Goal: Answer question/provide support

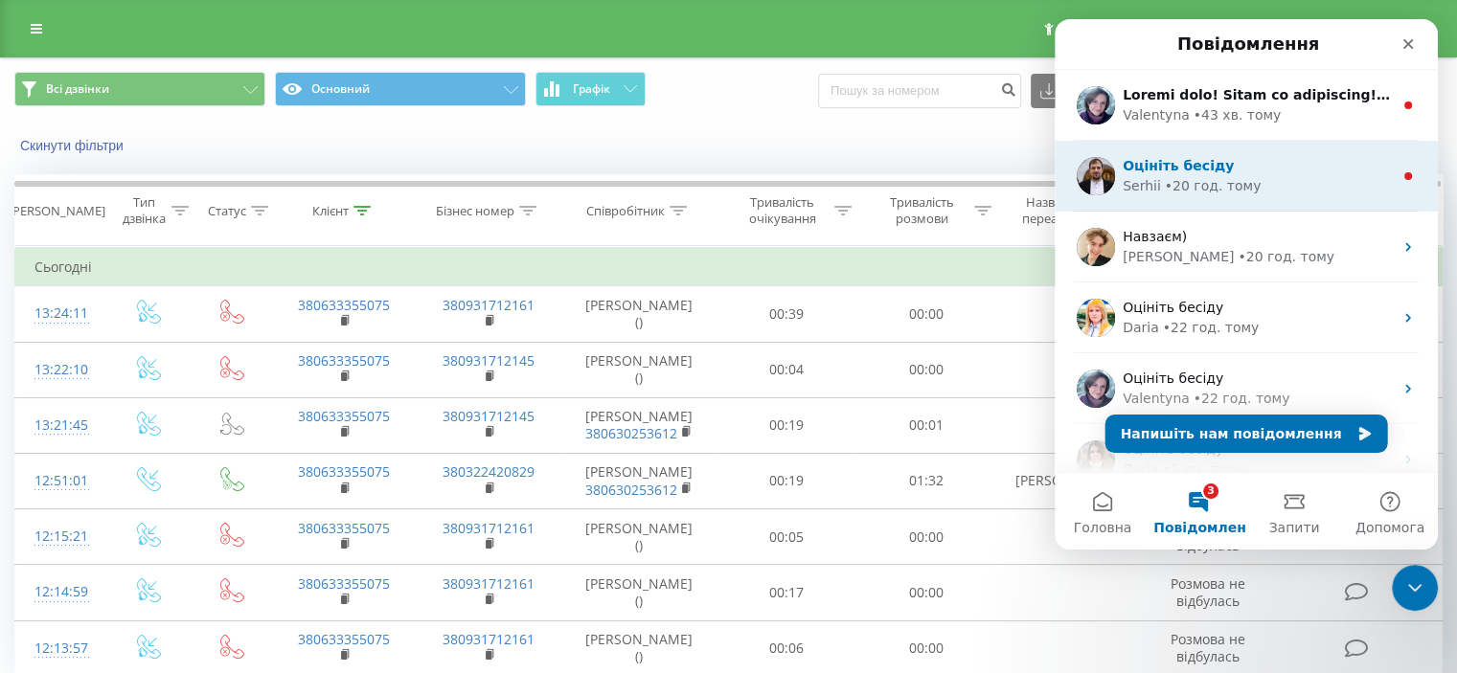
click at [1266, 195] on div "[PERSON_NAME] • 20 год. тому" at bounding box center [1257, 186] width 270 height 20
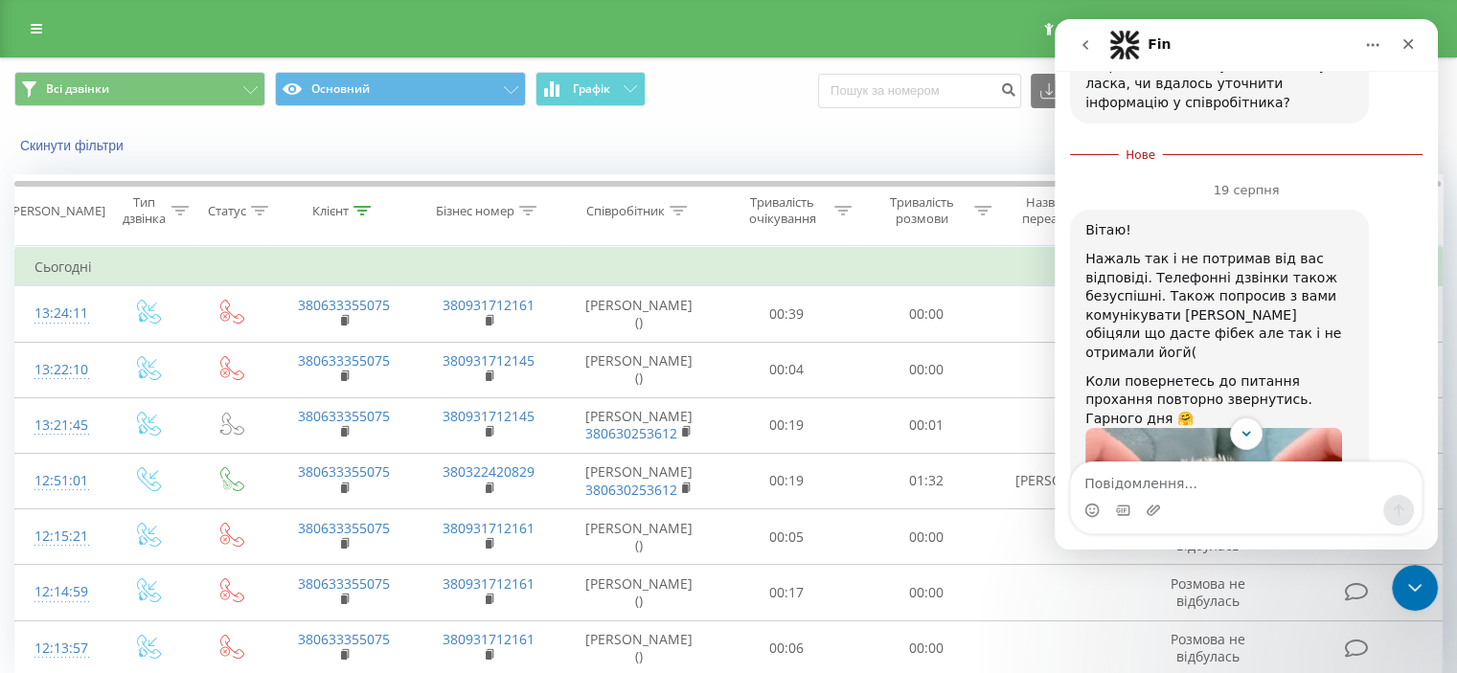
scroll to position [2080, 0]
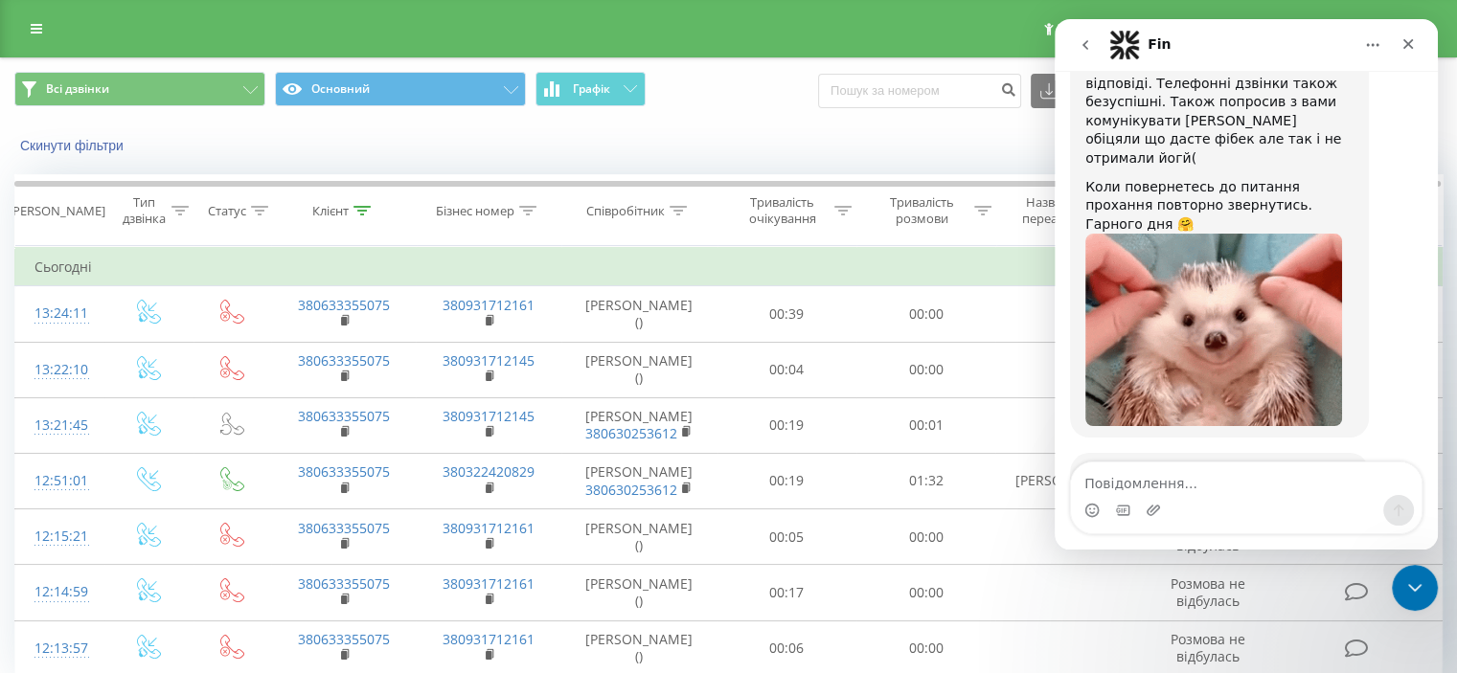
click at [1089, 46] on icon "go back" at bounding box center [1084, 44] width 15 height 15
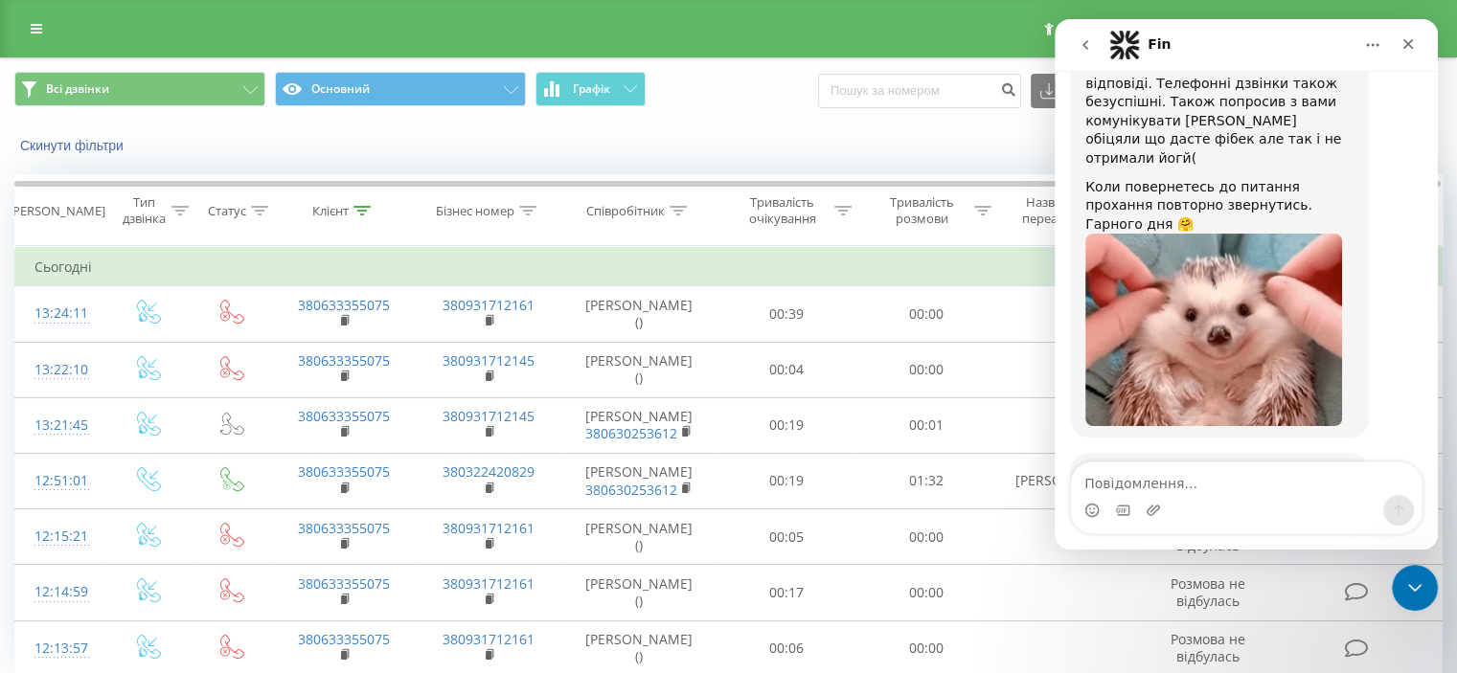
scroll to position [0, 0]
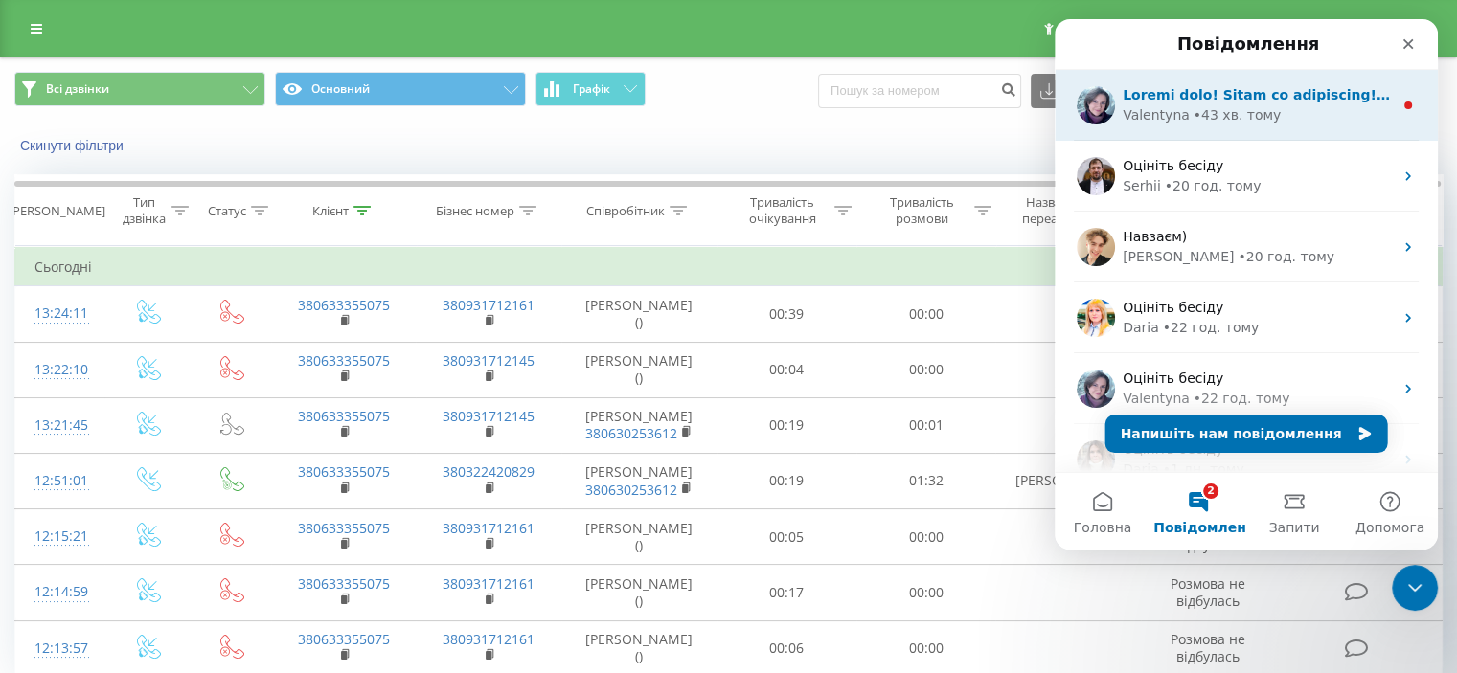
click at [1246, 114] on div "• 43 хв. тому" at bounding box center [1237, 115] width 88 height 20
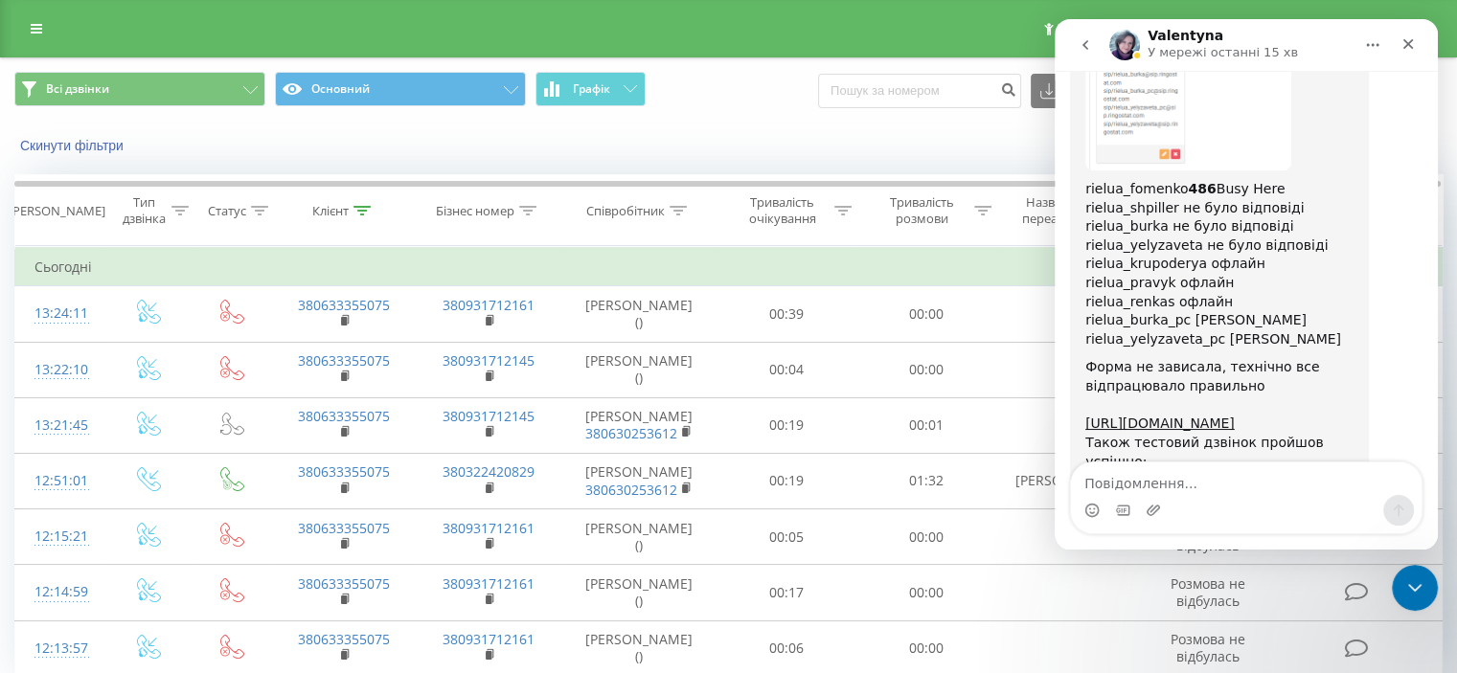
scroll to position [3248, 0]
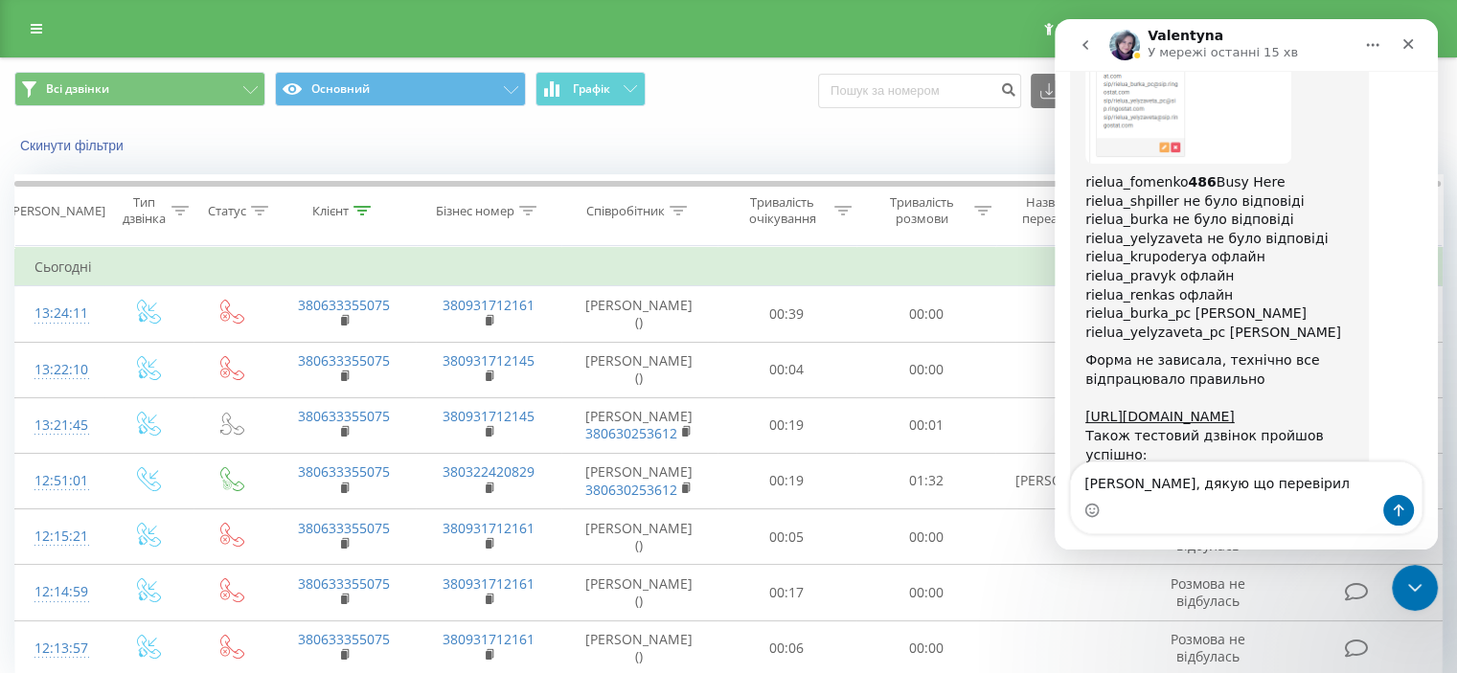
type textarea "[PERSON_NAME], дякую що перевірили"
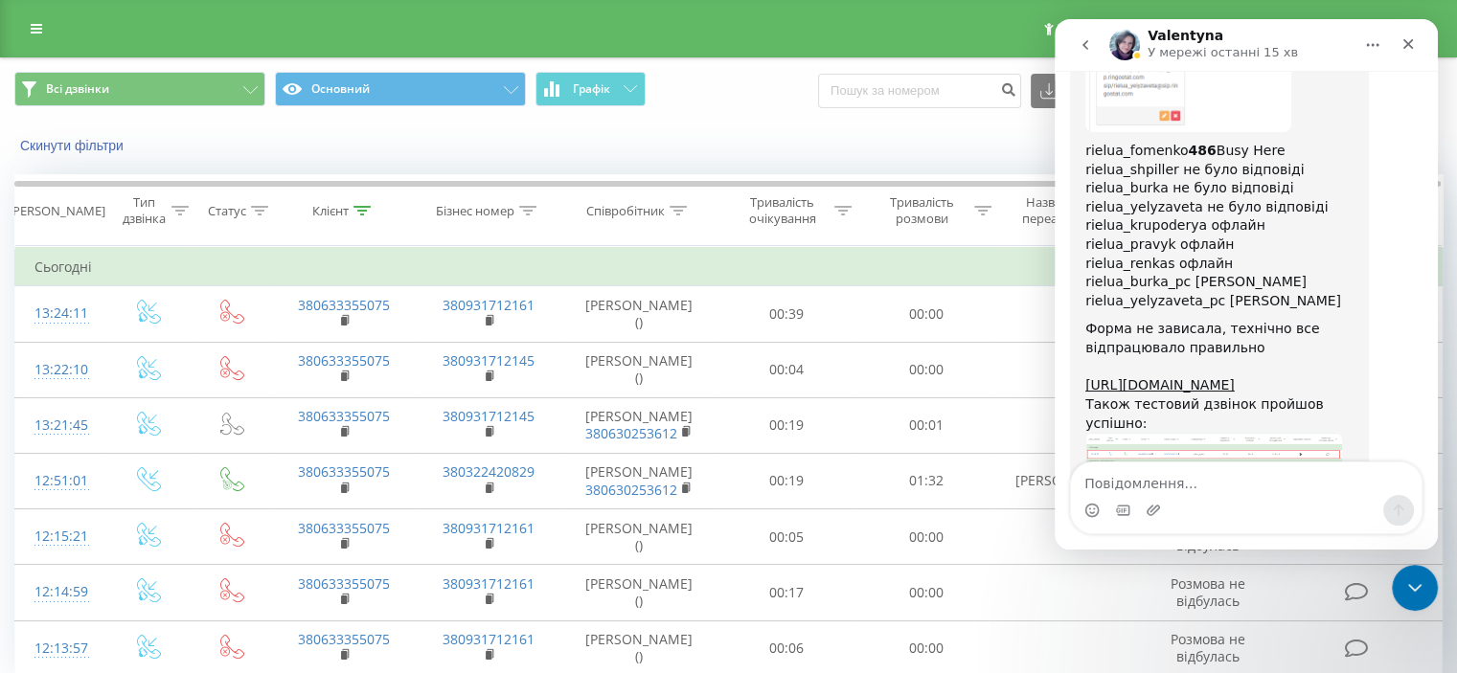
scroll to position [3273, 0]
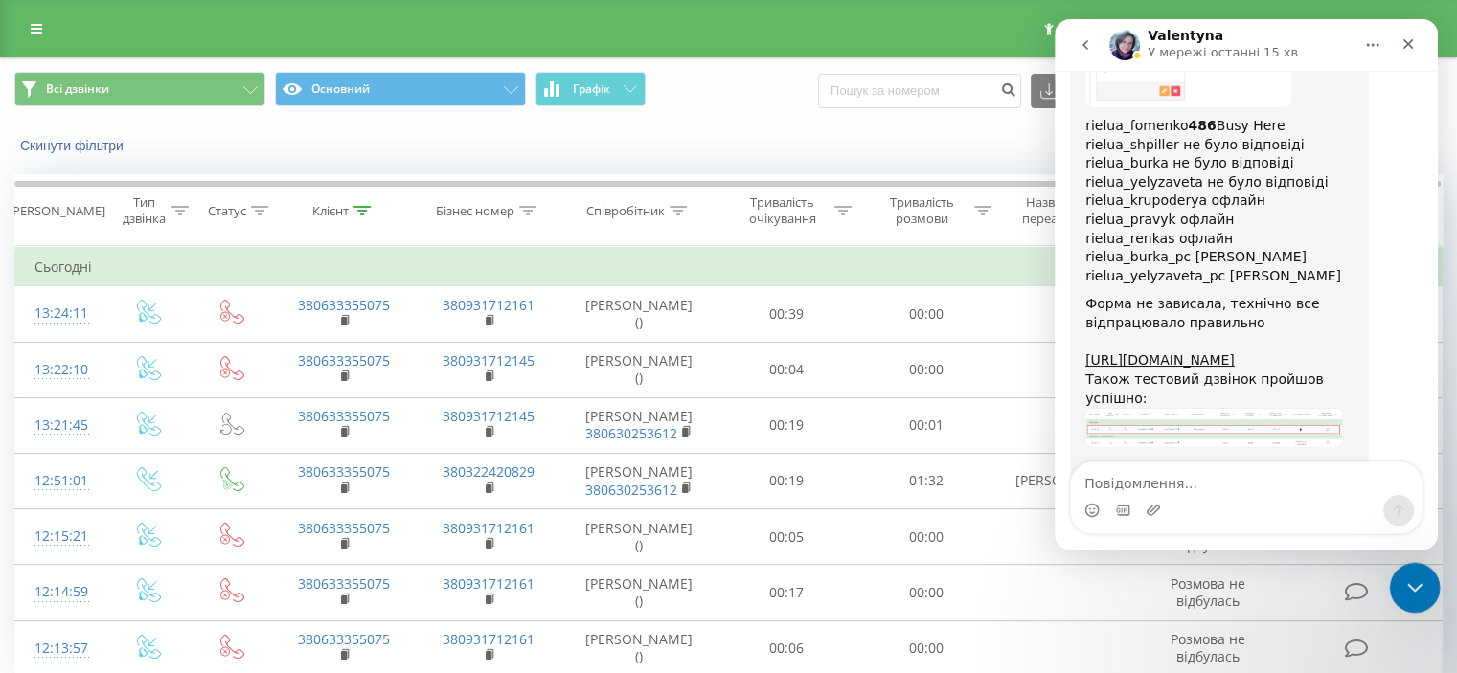
click at [1409, 578] on icon "Закрити програму для спілкування Intercom" at bounding box center [1411, 585] width 23 height 23
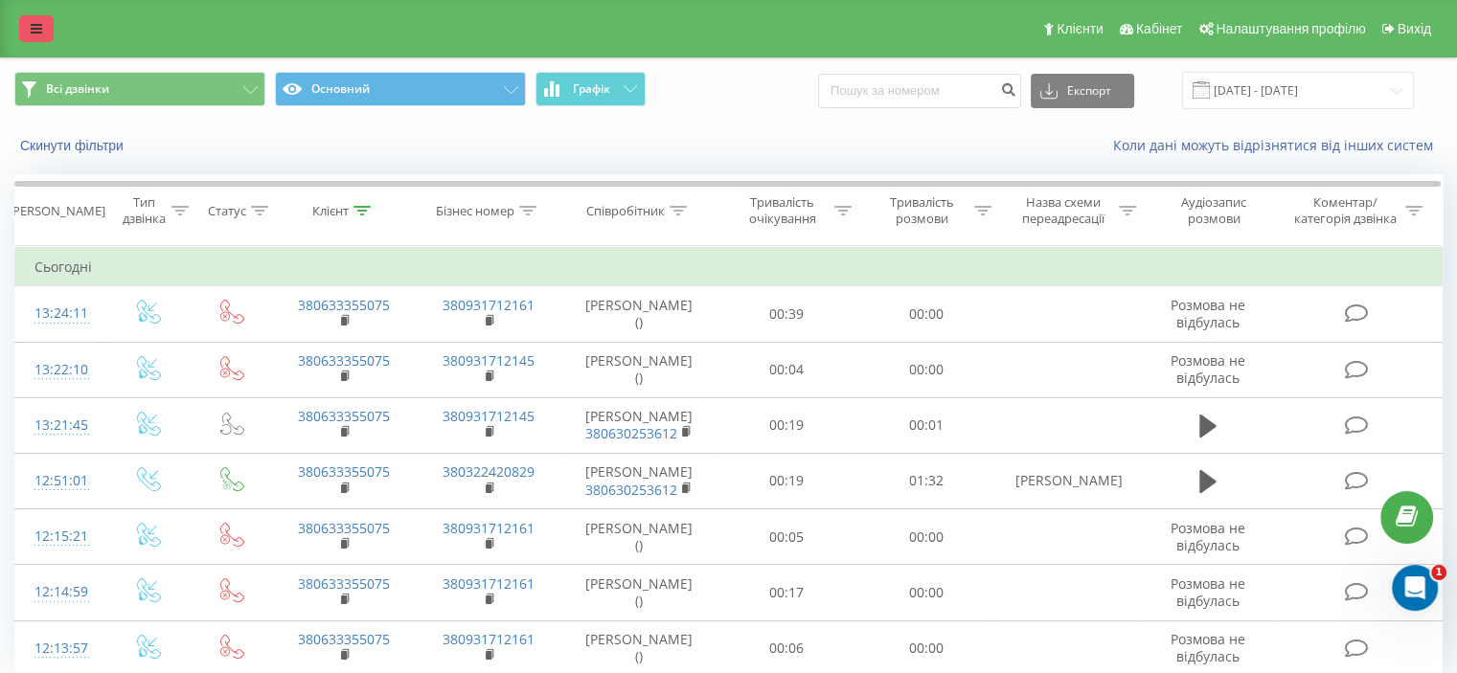
click at [39, 30] on icon at bounding box center [36, 28] width 11 height 13
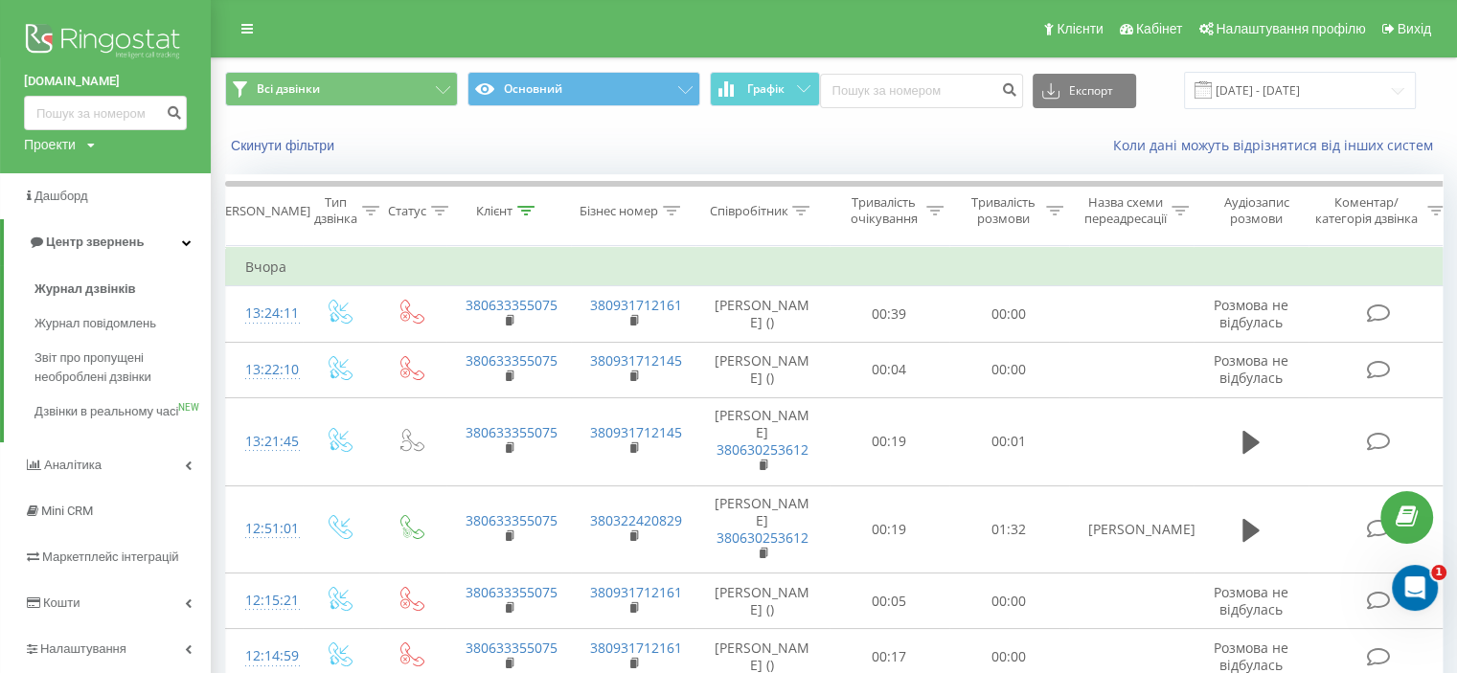
click at [77, 41] on img at bounding box center [105, 43] width 163 height 48
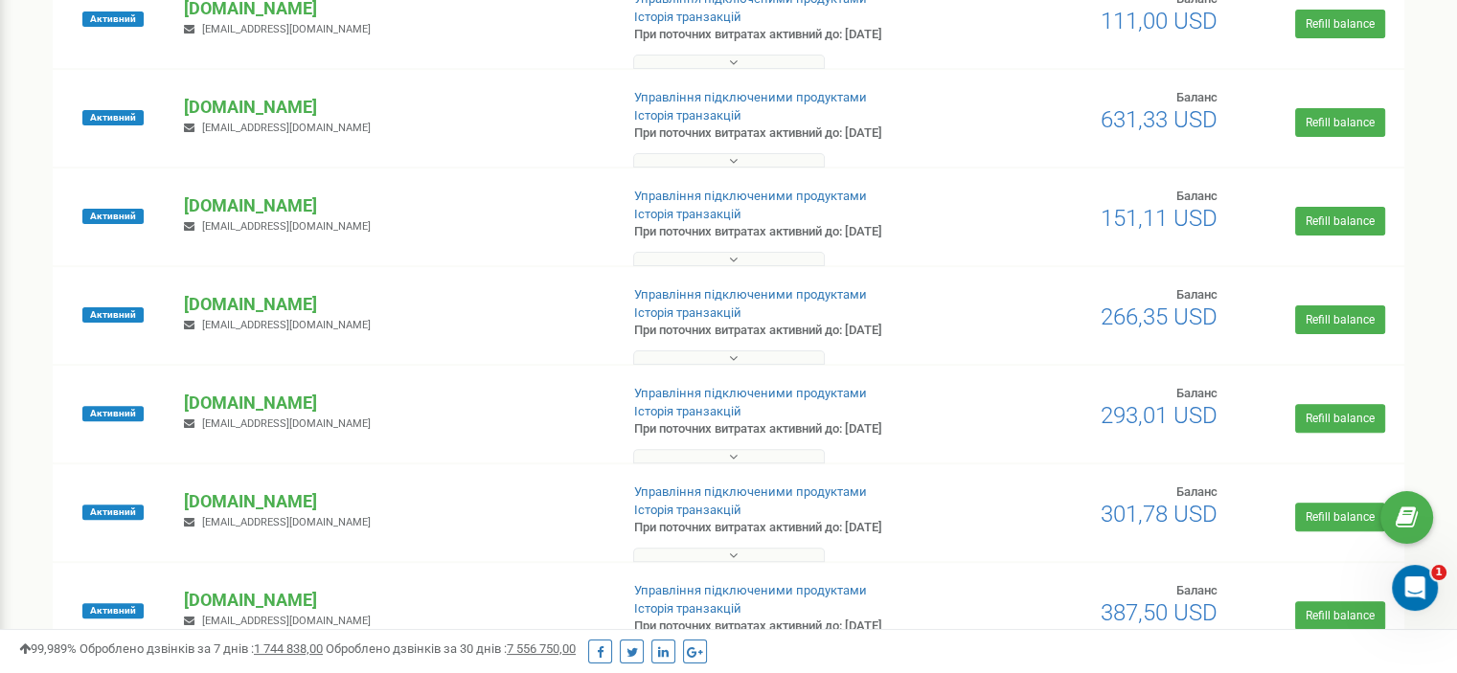
scroll to position [546, 0]
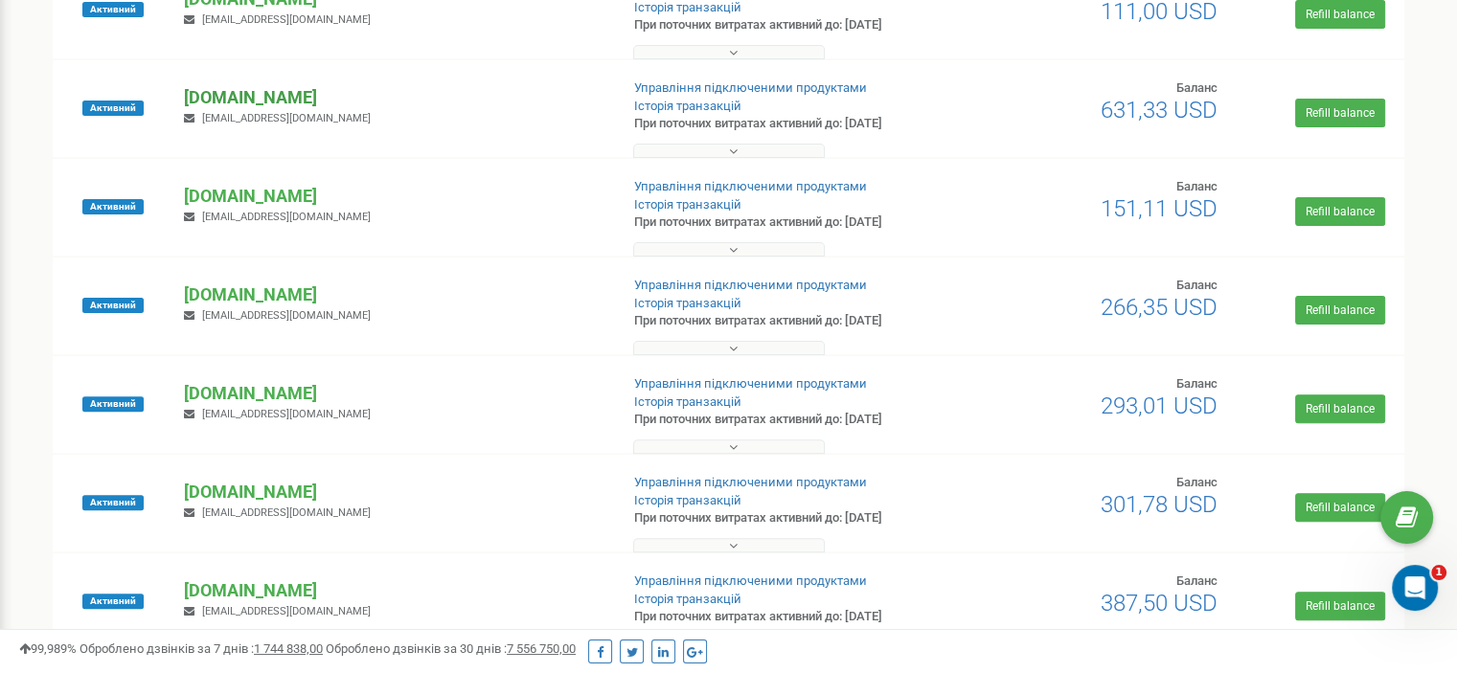
click at [205, 106] on p "[DOMAIN_NAME]" at bounding box center [393, 97] width 419 height 25
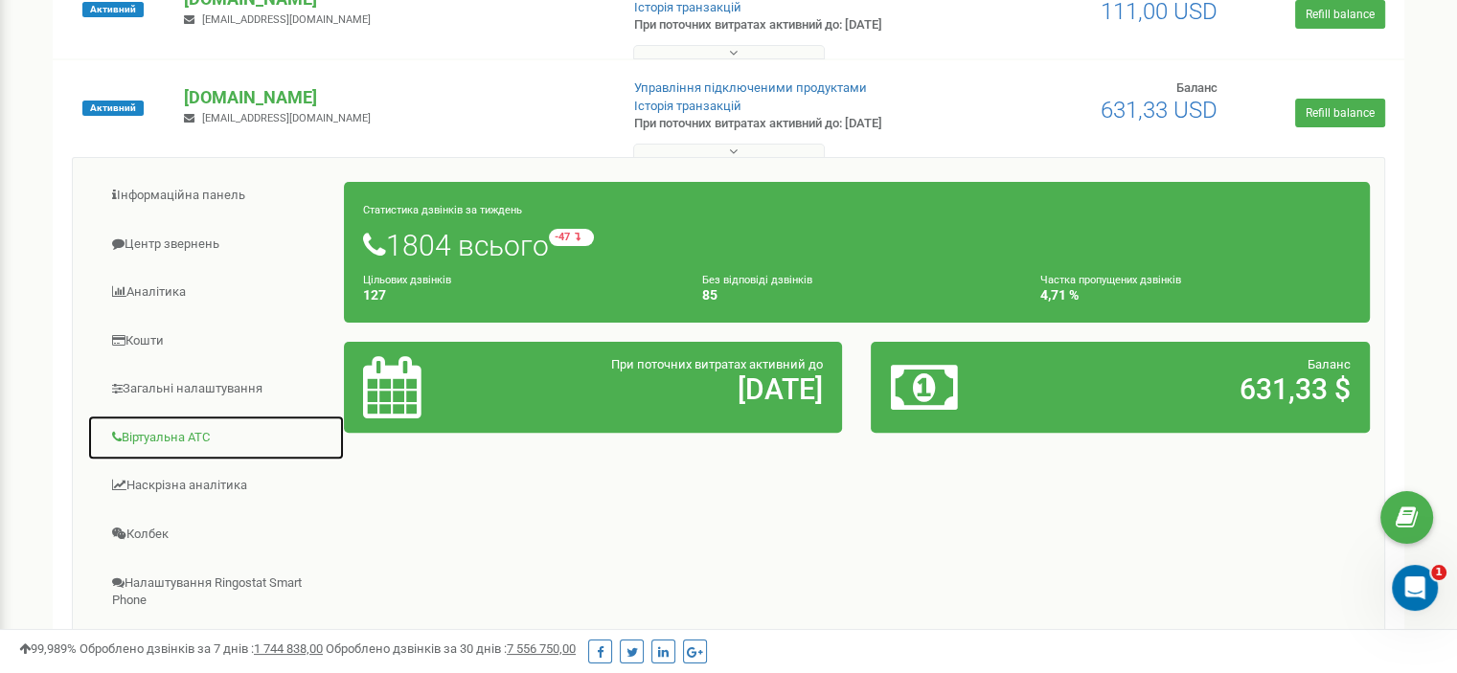
click at [191, 443] on link "Віртуальна АТС" at bounding box center [216, 438] width 258 height 47
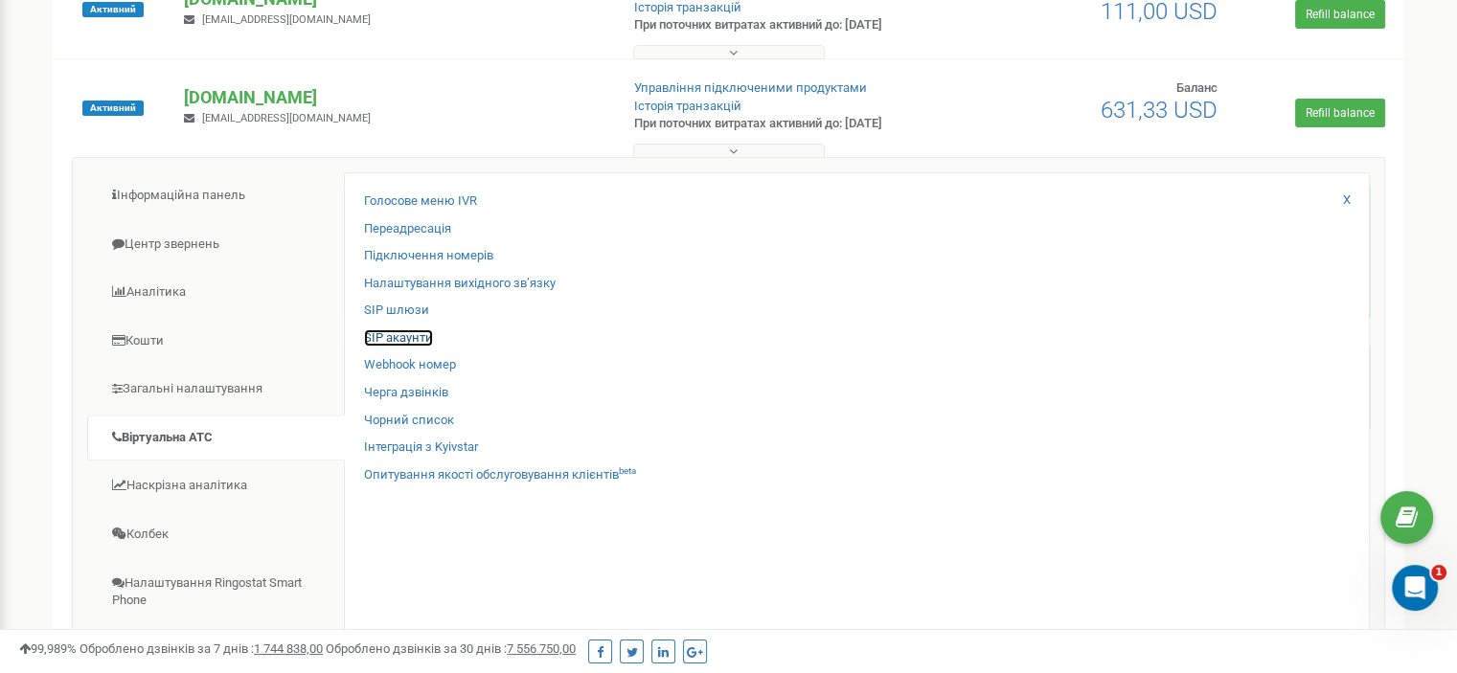
click at [409, 338] on link "SIP акаунти" at bounding box center [398, 338] width 69 height 18
